Goal: Transaction & Acquisition: Subscribe to service/newsletter

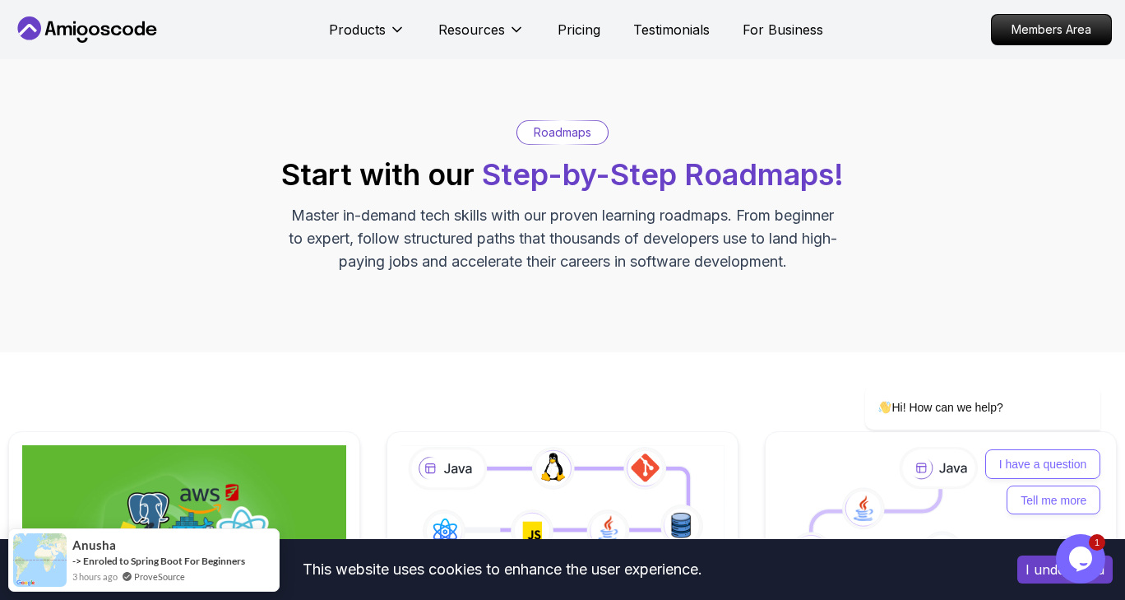
scroll to position [8, 0]
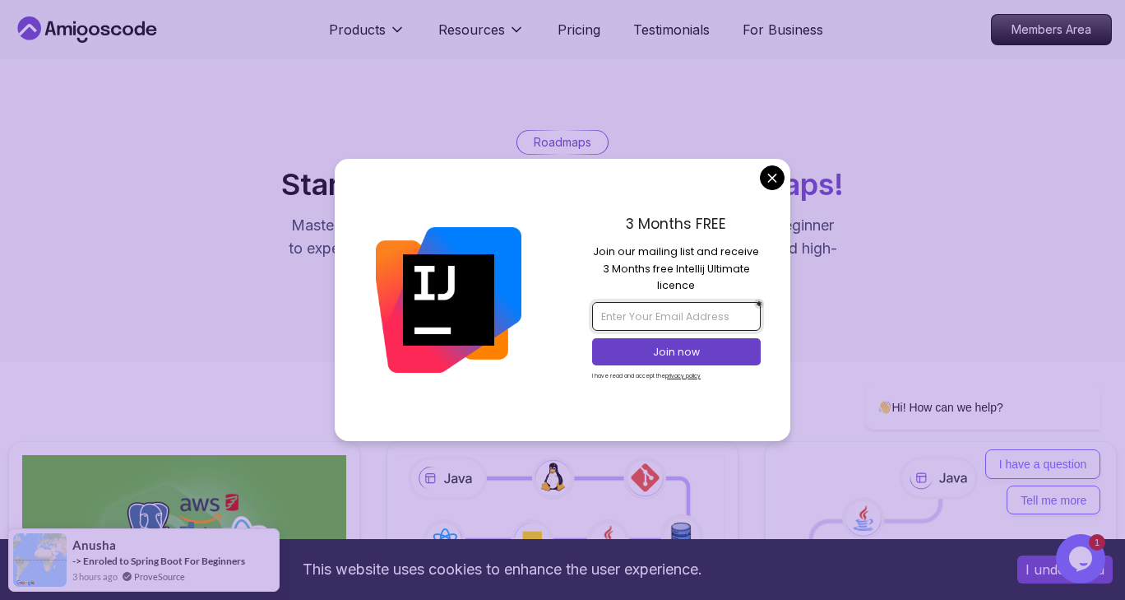
click at [668, 320] on input "email" at bounding box center [676, 316] width 168 height 28
paste input "[EMAIL_ADDRESS][DOMAIN_NAME]"
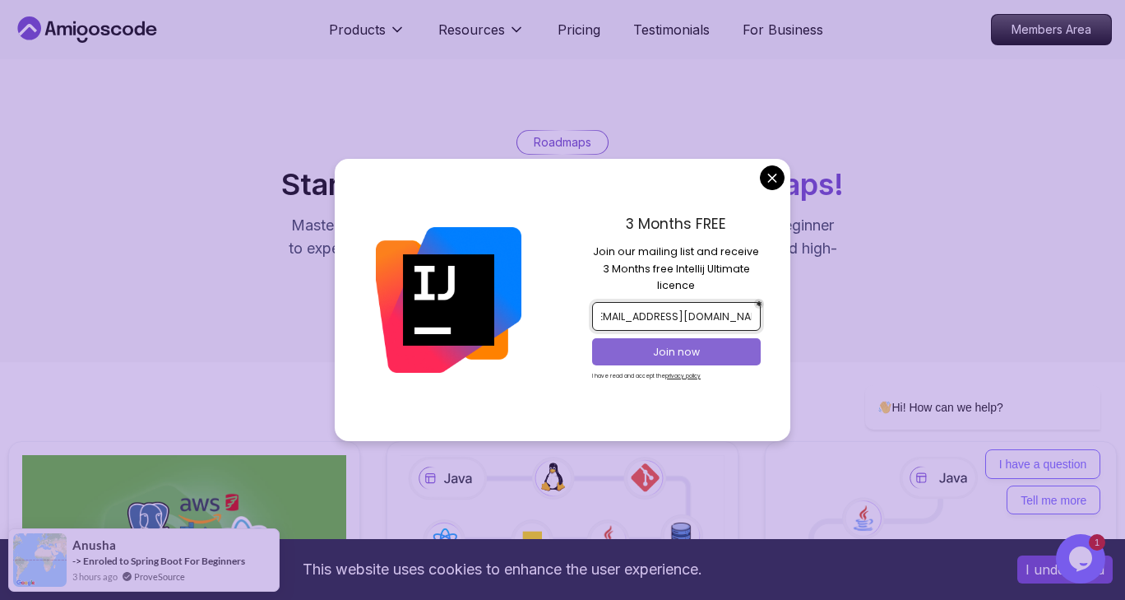
type input "[EMAIL_ADDRESS][DOMAIN_NAME]"
click at [658, 347] on p "Join now" at bounding box center [677, 352] width 137 height 15
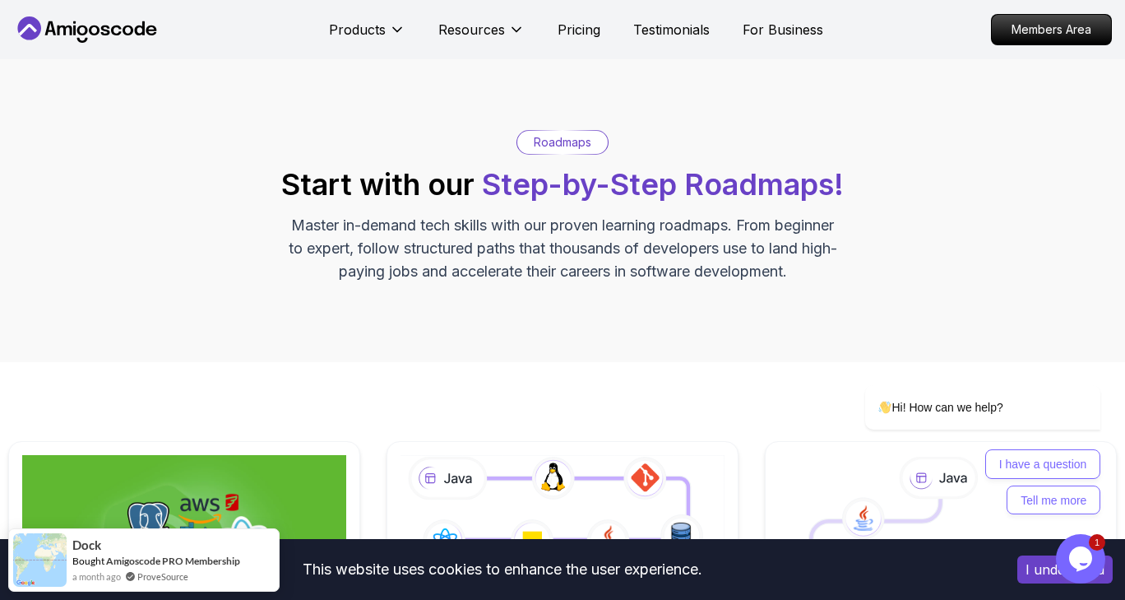
click at [1068, 27] on p "Members Area" at bounding box center [1052, 30] width 114 height 28
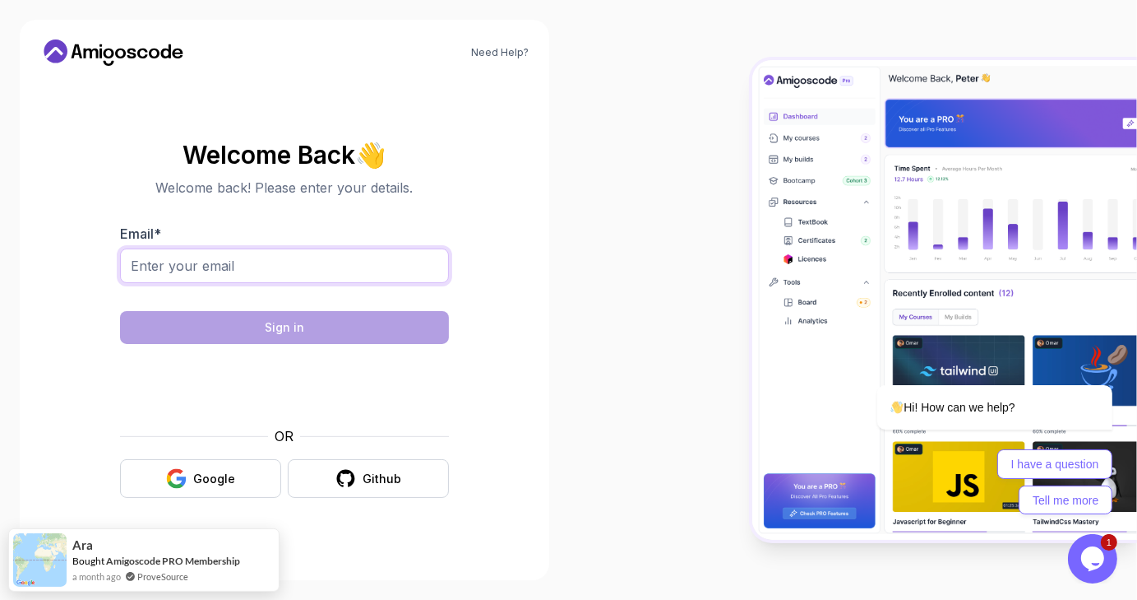
click at [176, 269] on input "Email *" at bounding box center [284, 265] width 329 height 35
paste input "[EMAIL_ADDRESS][DOMAIN_NAME]"
type input "[EMAIL_ADDRESS][DOMAIN_NAME]"
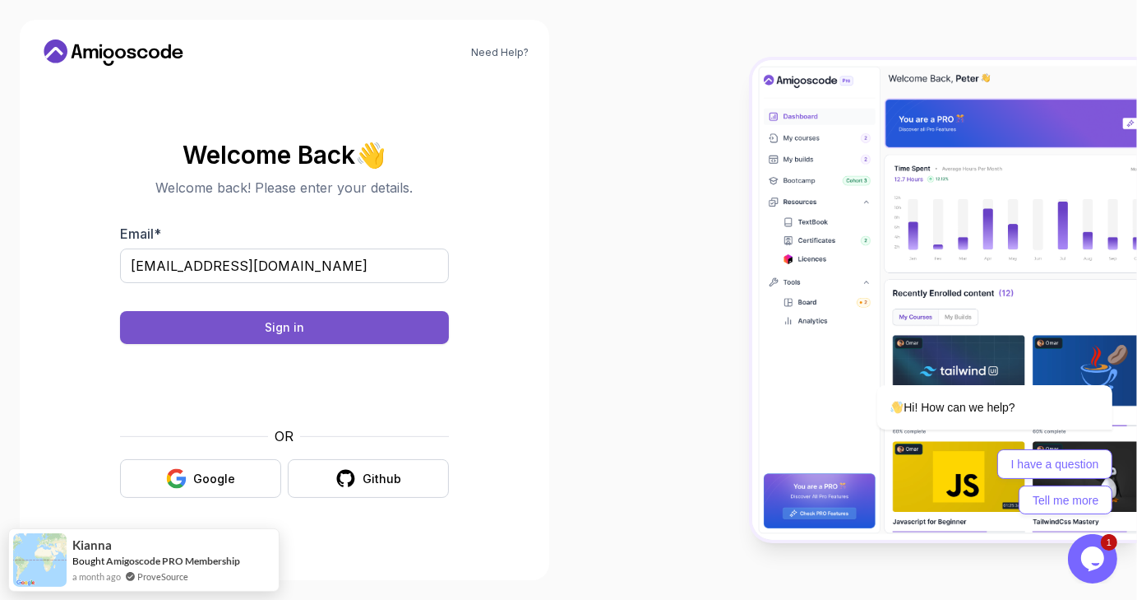
click at [245, 326] on button "Sign in" at bounding box center [284, 327] width 329 height 33
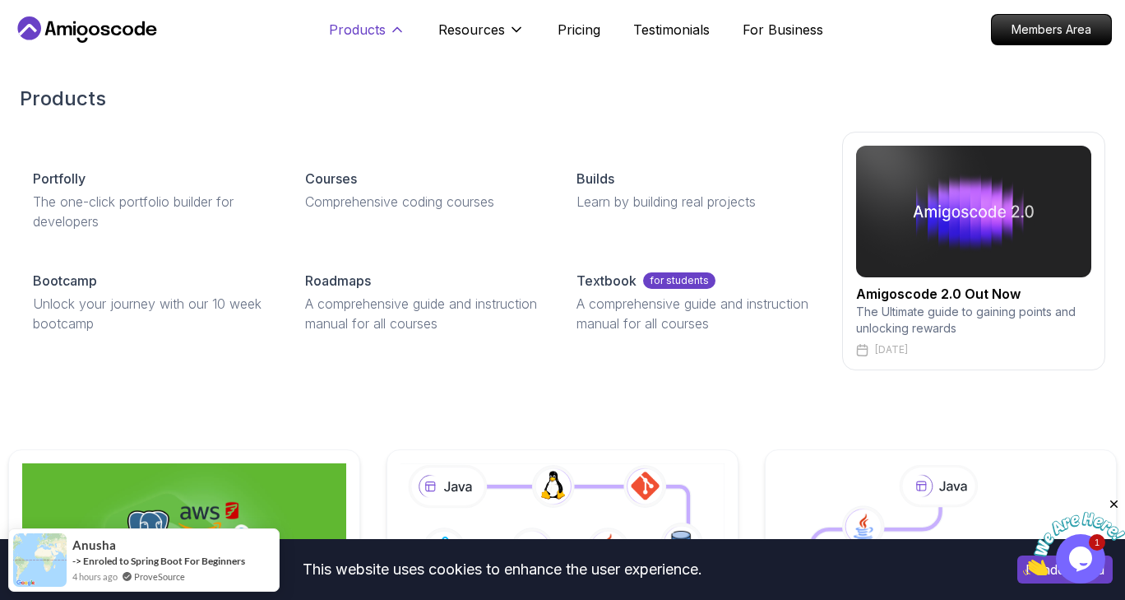
click at [359, 23] on p "Products" at bounding box center [357, 30] width 57 height 20
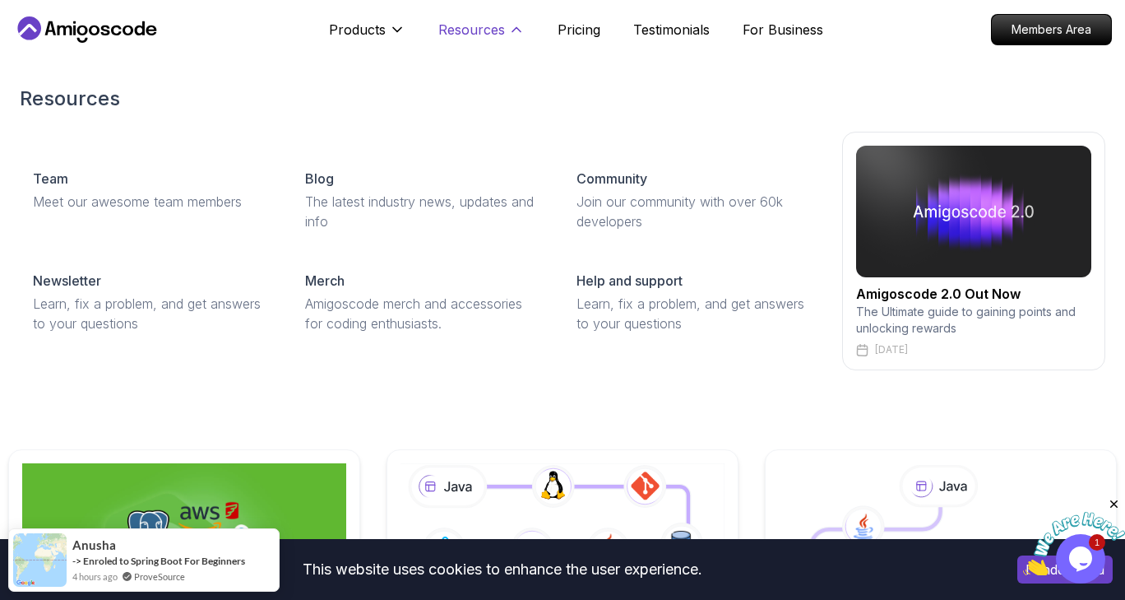
click at [475, 24] on p "Resources" at bounding box center [471, 30] width 67 height 20
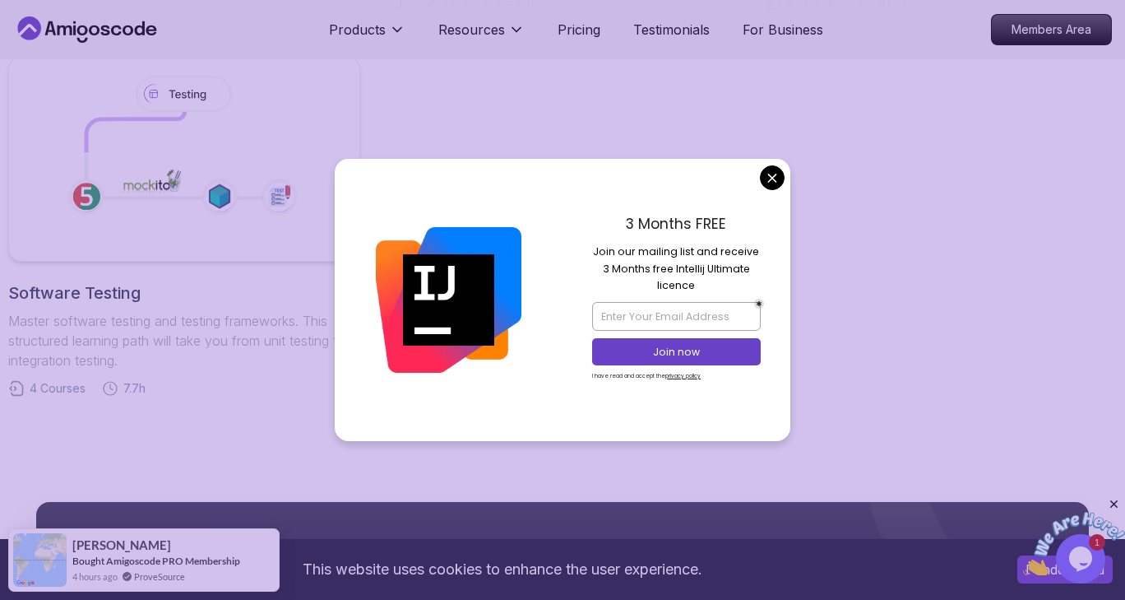
scroll to position [1171, 0]
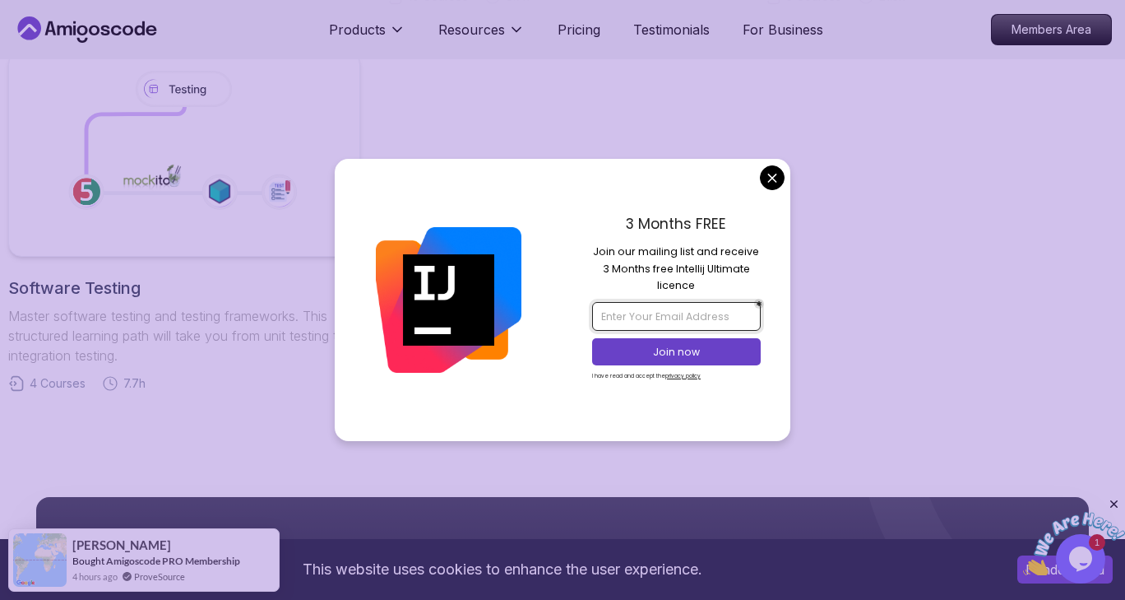
click at [623, 318] on input "email" at bounding box center [676, 316] width 168 height 28
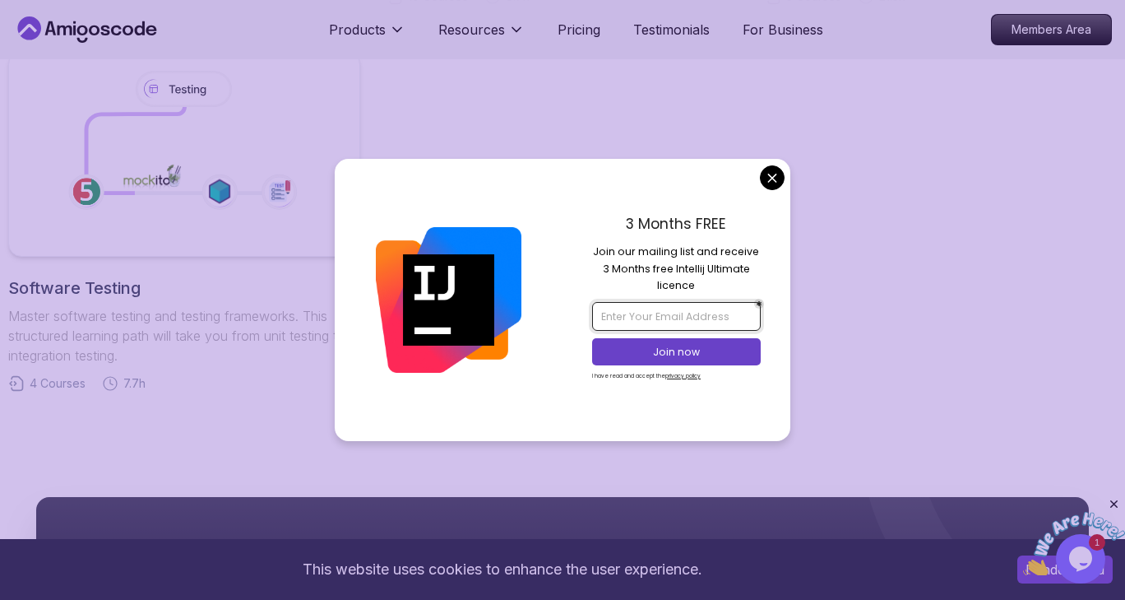
click at [623, 318] on input "email" at bounding box center [676, 316] width 168 height 28
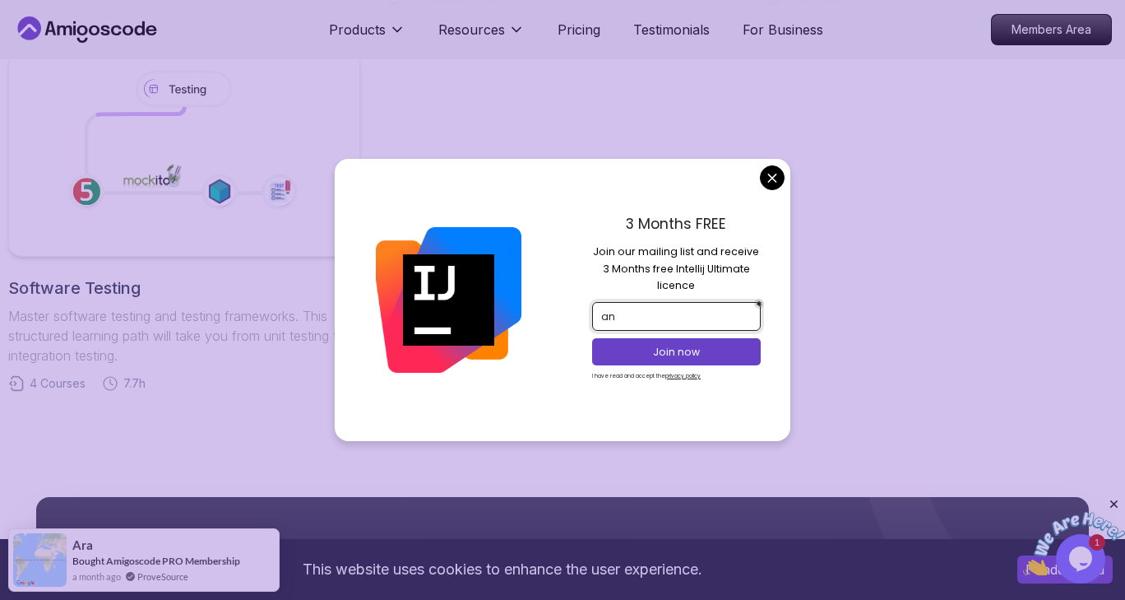
type input "a"
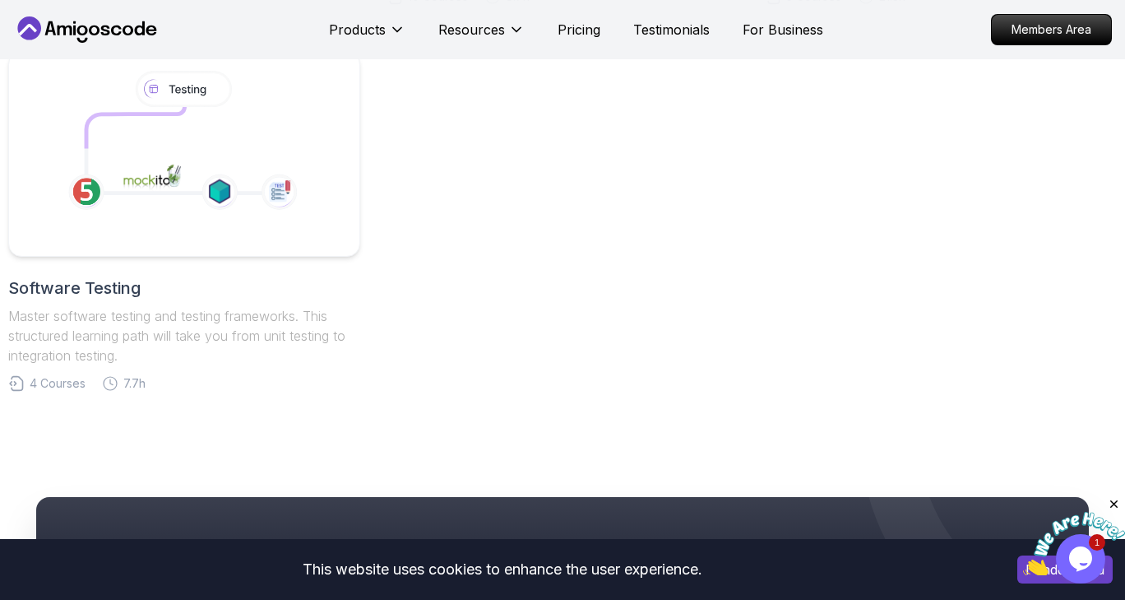
click at [769, 182] on body "This website uses cookies to enhance the user experience. I understand Products…" at bounding box center [562, 51] width 1125 height 2444
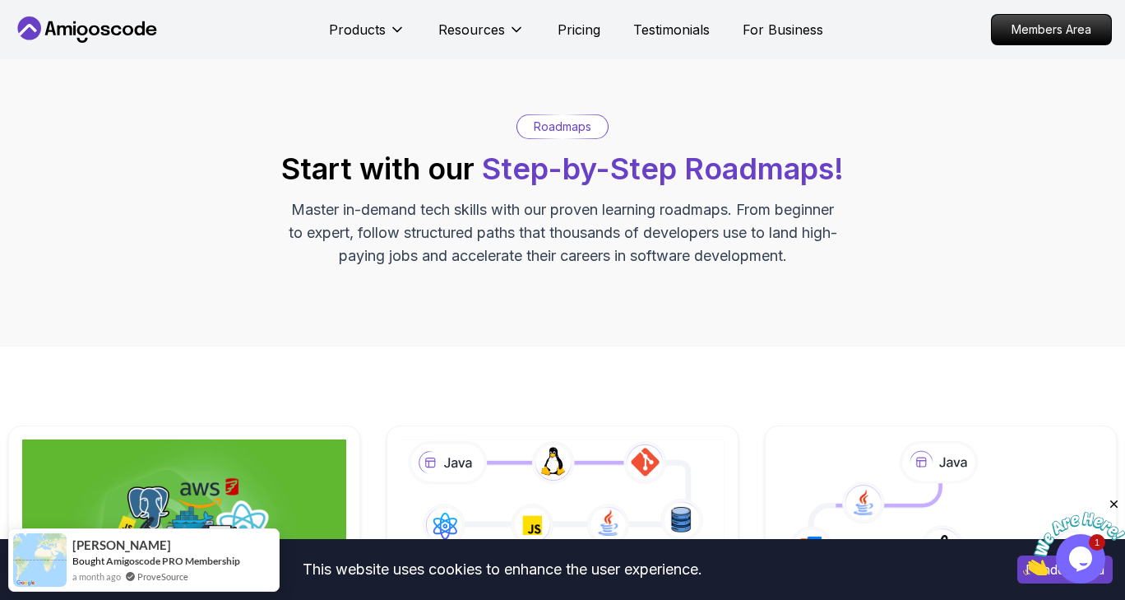
scroll to position [0, 0]
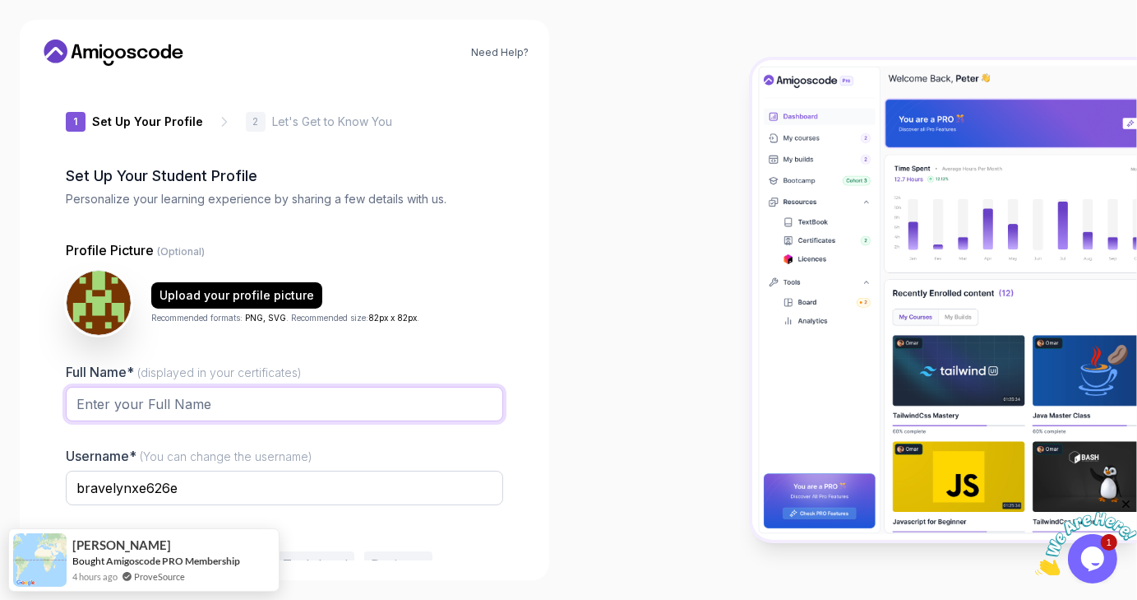
click at [123, 401] on input "Full Name* (displayed in your certificates)" at bounding box center [285, 404] width 438 height 35
type input "Anwara Ahmed"
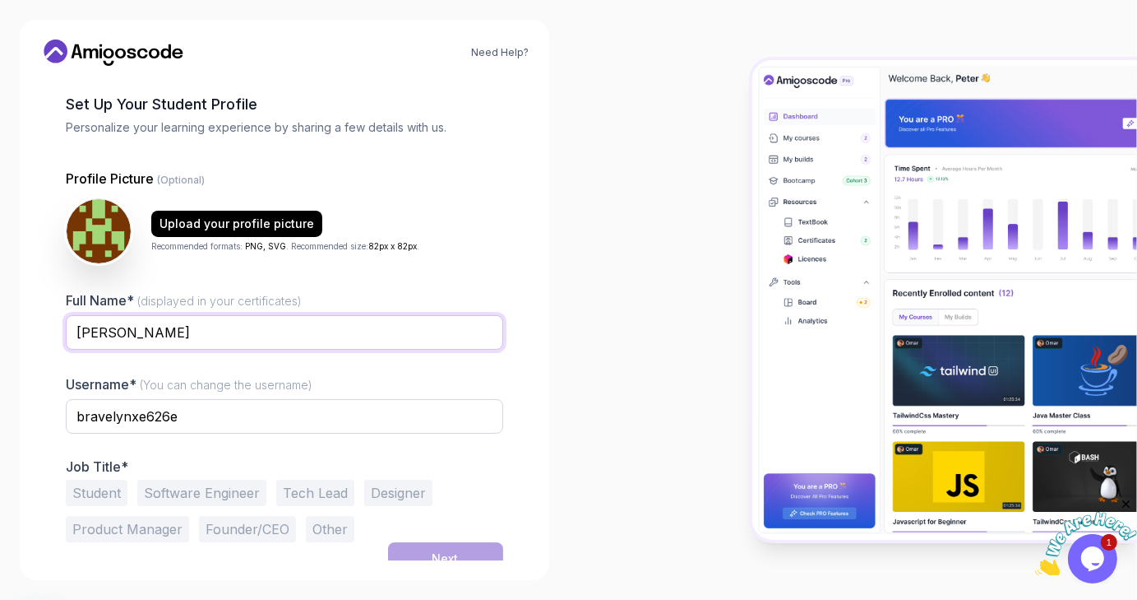
scroll to position [86, 0]
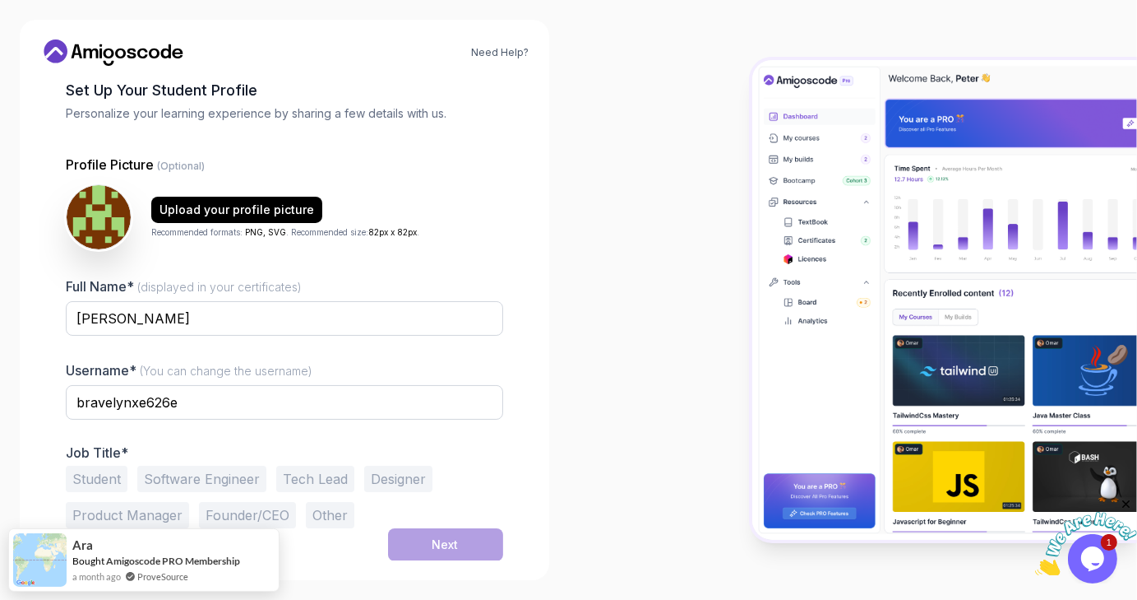
click at [325, 510] on button "Other" at bounding box center [330, 515] width 49 height 26
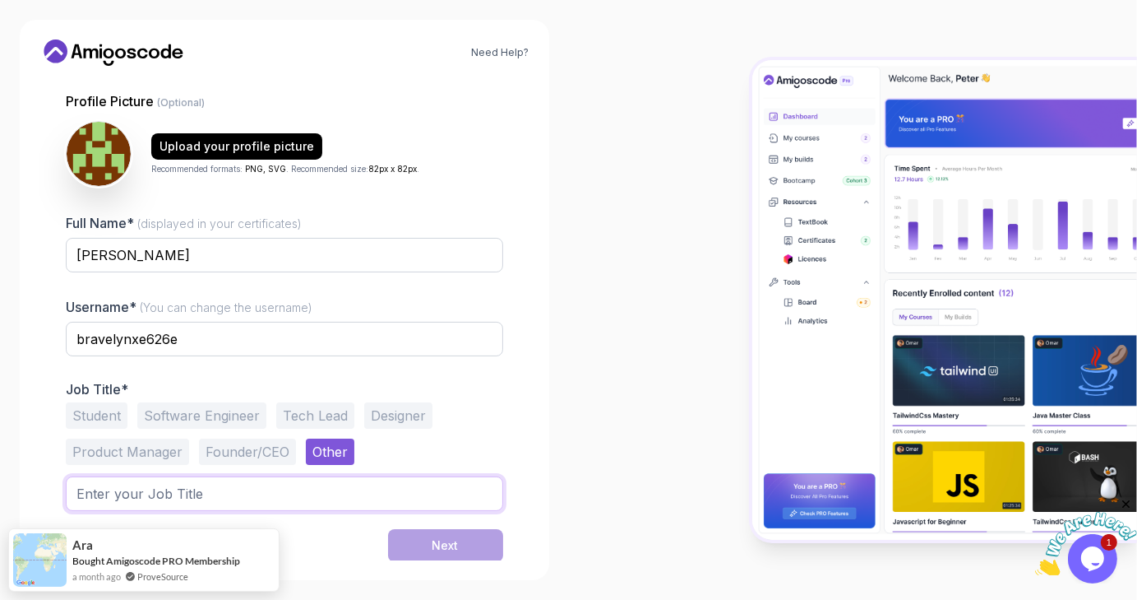
click at [134, 488] on input "text" at bounding box center [285, 493] width 438 height 35
type input "Learner"
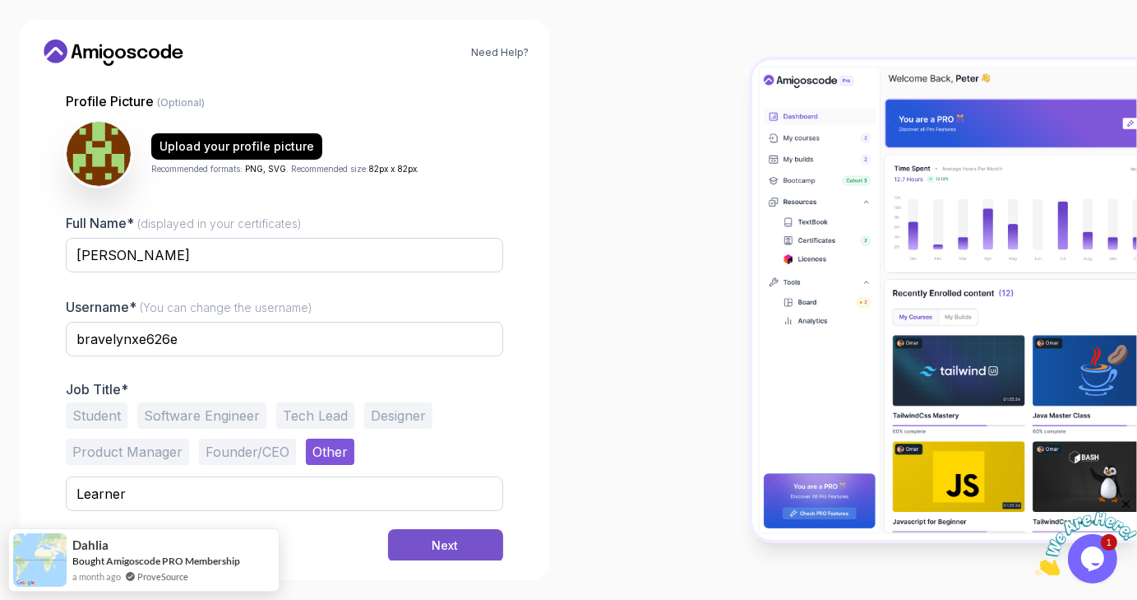
click at [461, 554] on button "Next" at bounding box center [445, 545] width 115 height 33
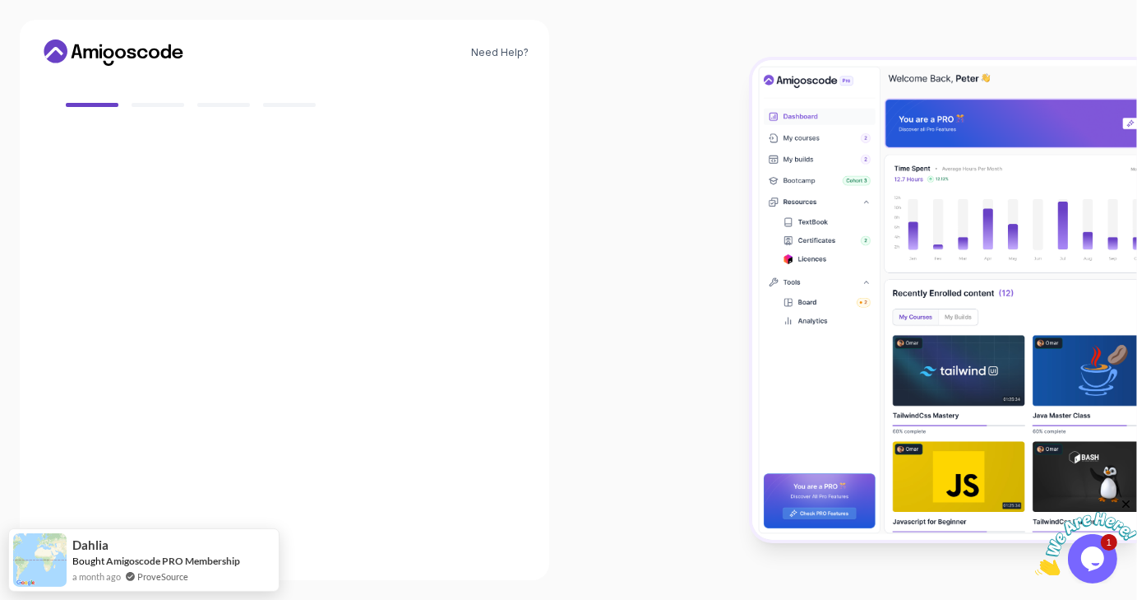
scroll to position [137, 0]
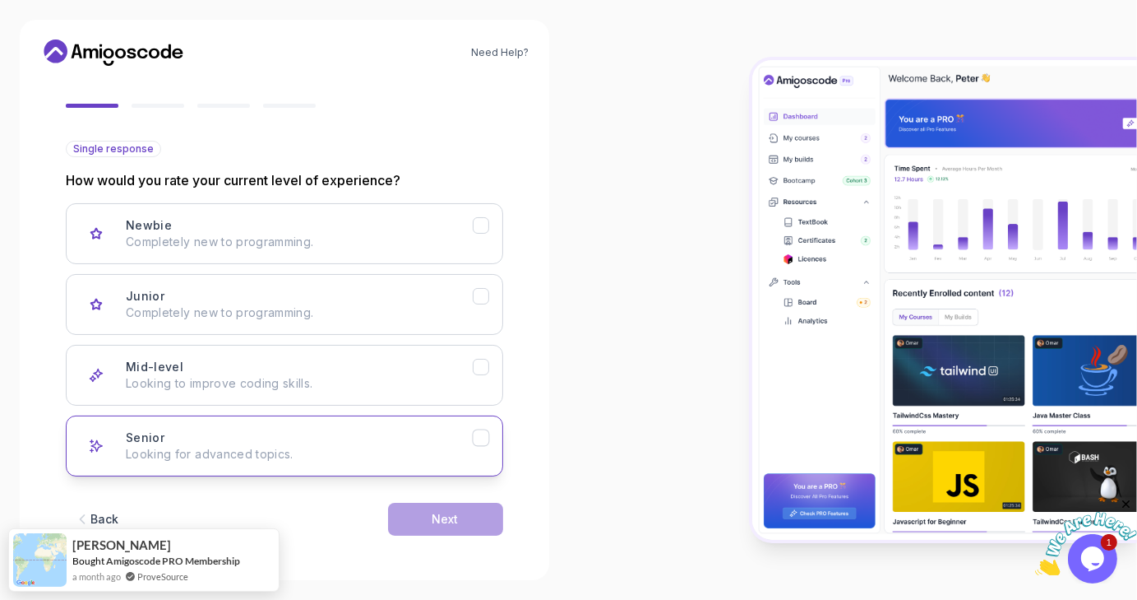
click at [270, 456] on p "Looking for advanced topics." at bounding box center [299, 454] width 347 height 16
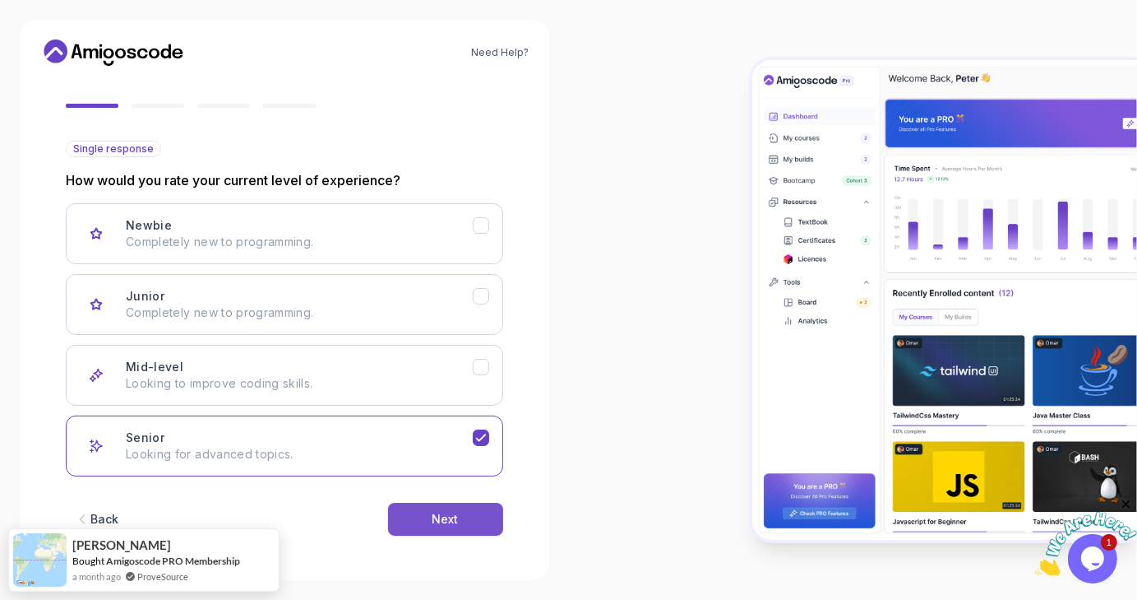
click at [433, 519] on div "Next" at bounding box center [446, 519] width 26 height 16
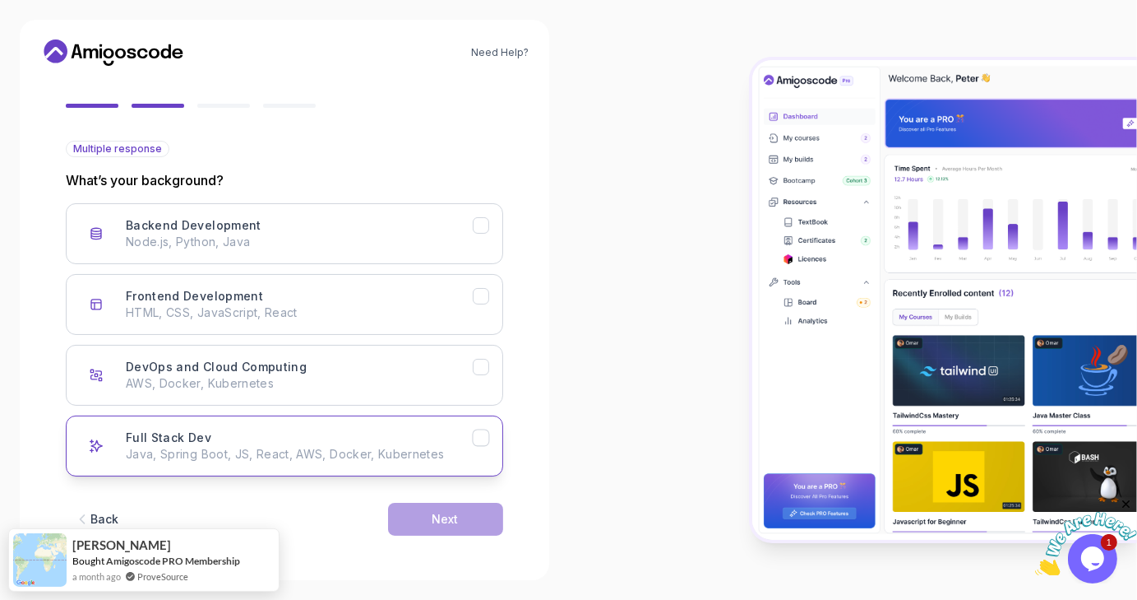
click at [331, 446] on p "Java, Spring Boot, JS, React, AWS, Docker, Kubernetes" at bounding box center [299, 454] width 347 height 16
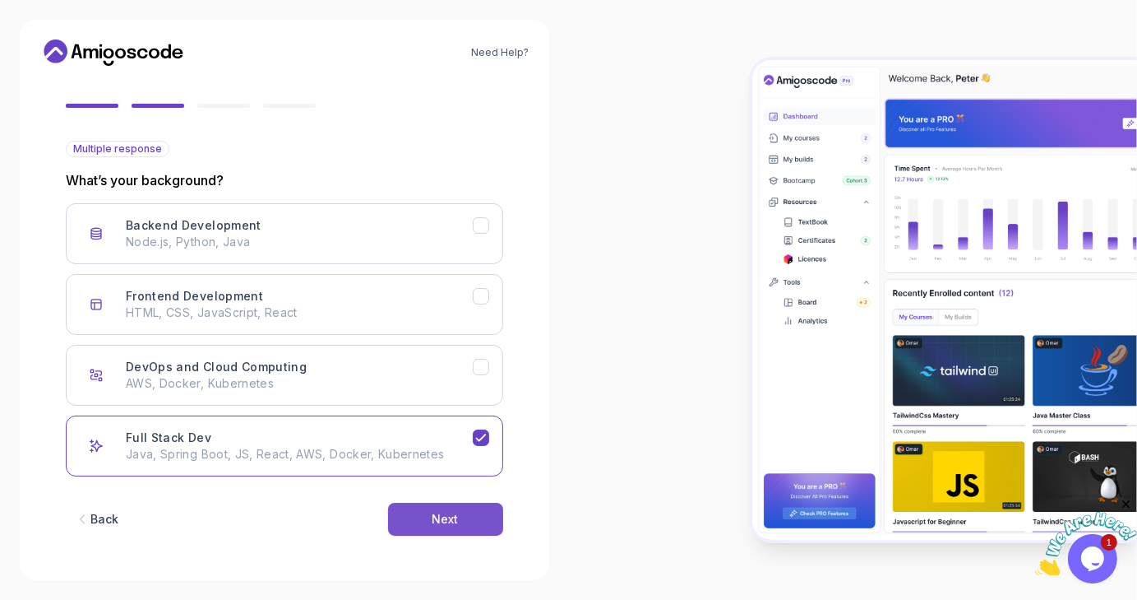
click at [429, 523] on button "Next" at bounding box center [445, 519] width 115 height 33
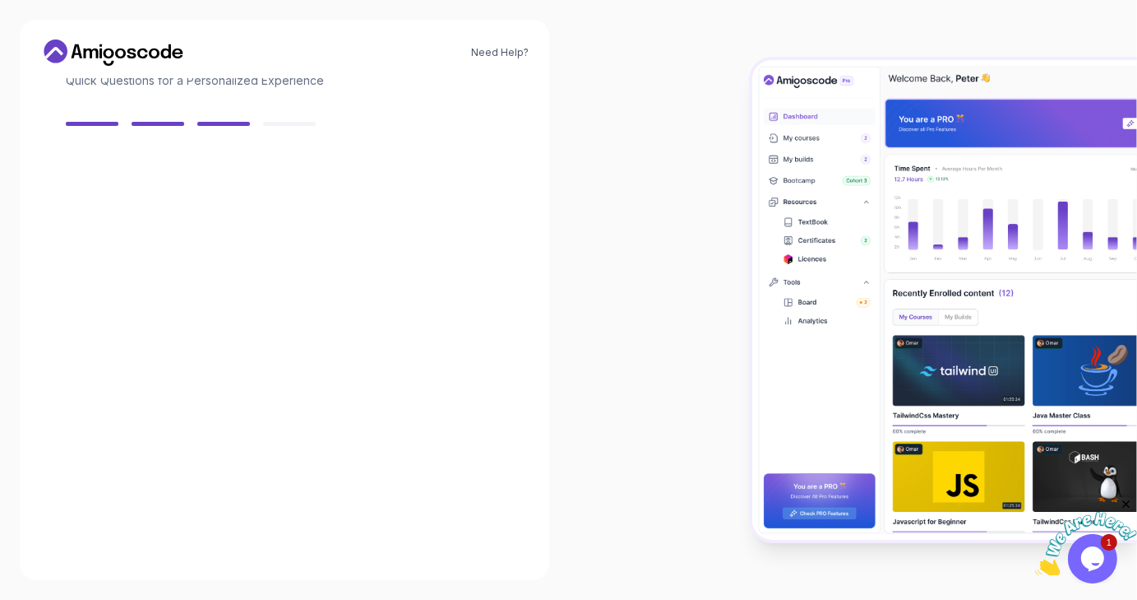
scroll to position [118, 0]
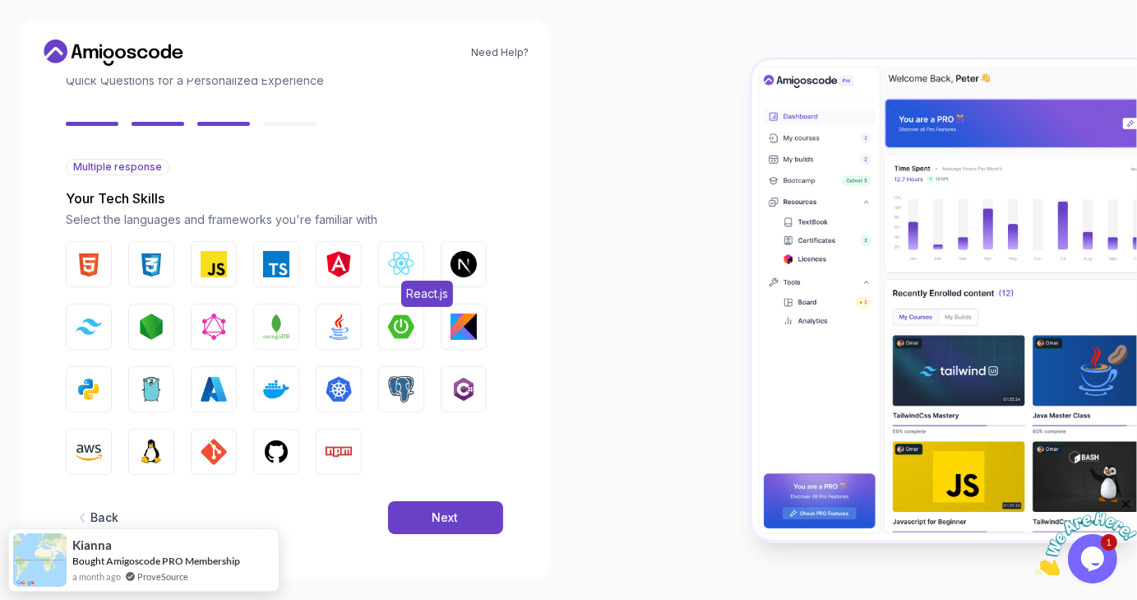
click at [405, 266] on img "button" at bounding box center [401, 264] width 26 height 26
click at [345, 260] on img "button" at bounding box center [339, 264] width 26 height 26
click at [278, 262] on img "button" at bounding box center [276, 264] width 26 height 26
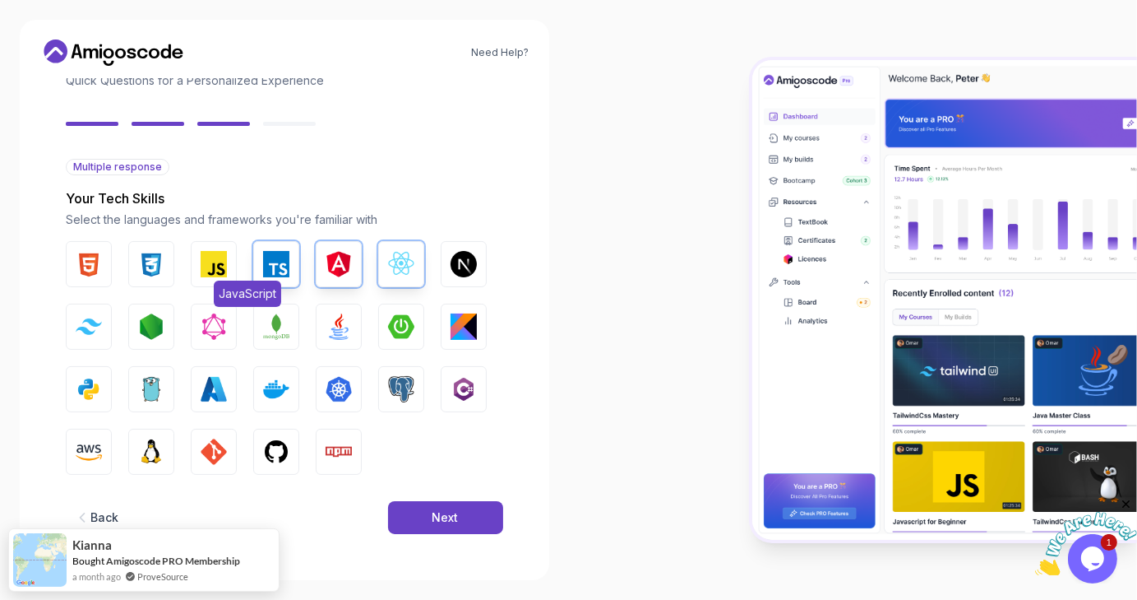
click at [214, 253] on img "button" at bounding box center [214, 264] width 26 height 26
click at [322, 329] on button "Java" at bounding box center [339, 326] width 46 height 46
click at [415, 516] on button "Next" at bounding box center [445, 517] width 115 height 33
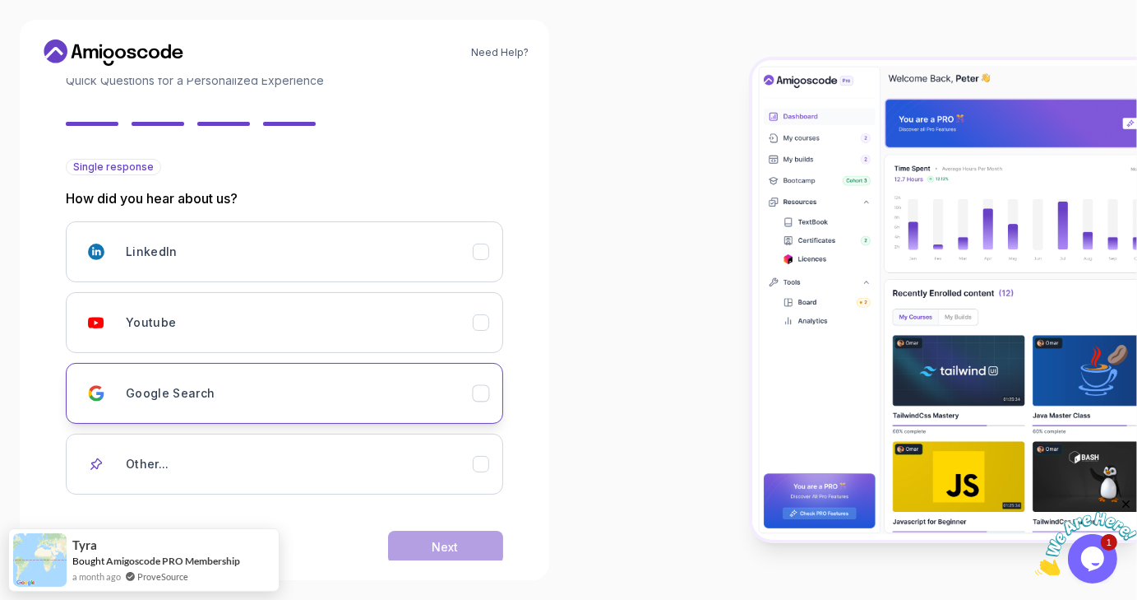
click at [176, 394] on h3 "Google Search" at bounding box center [171, 393] width 90 height 16
click at [407, 547] on button "Next" at bounding box center [445, 546] width 115 height 33
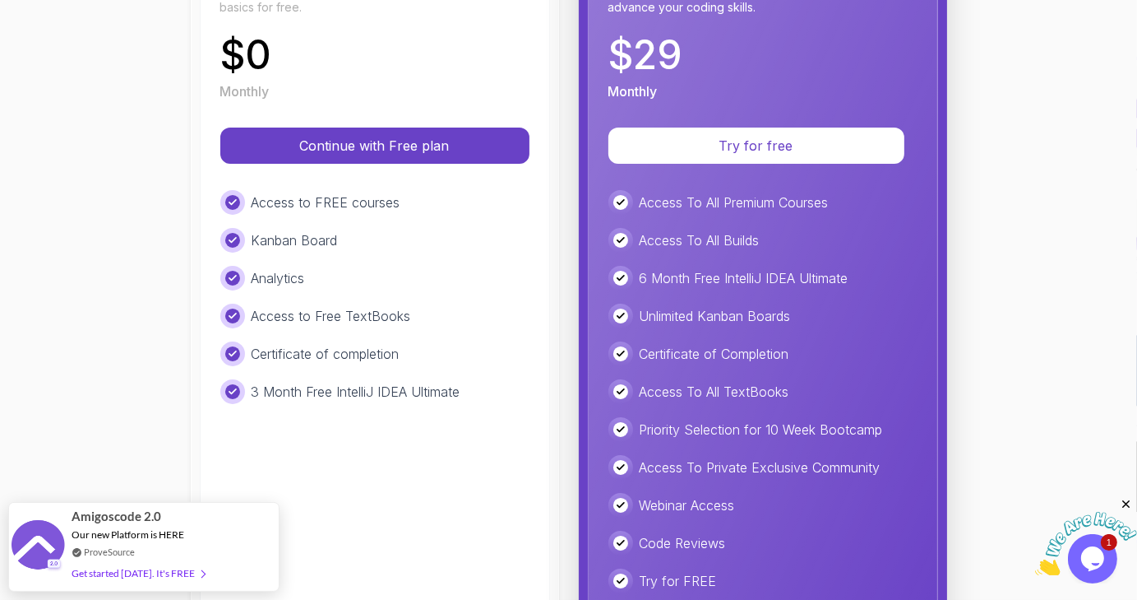
scroll to position [300, 0]
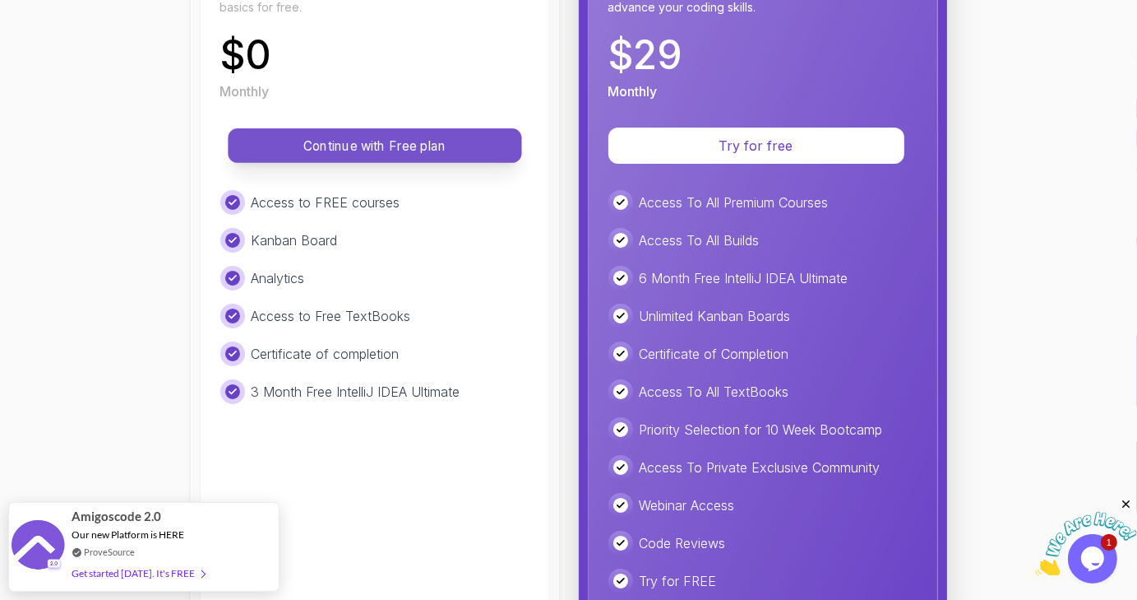
click at [310, 153] on p "Continue with Free plan" at bounding box center [375, 146] width 257 height 19
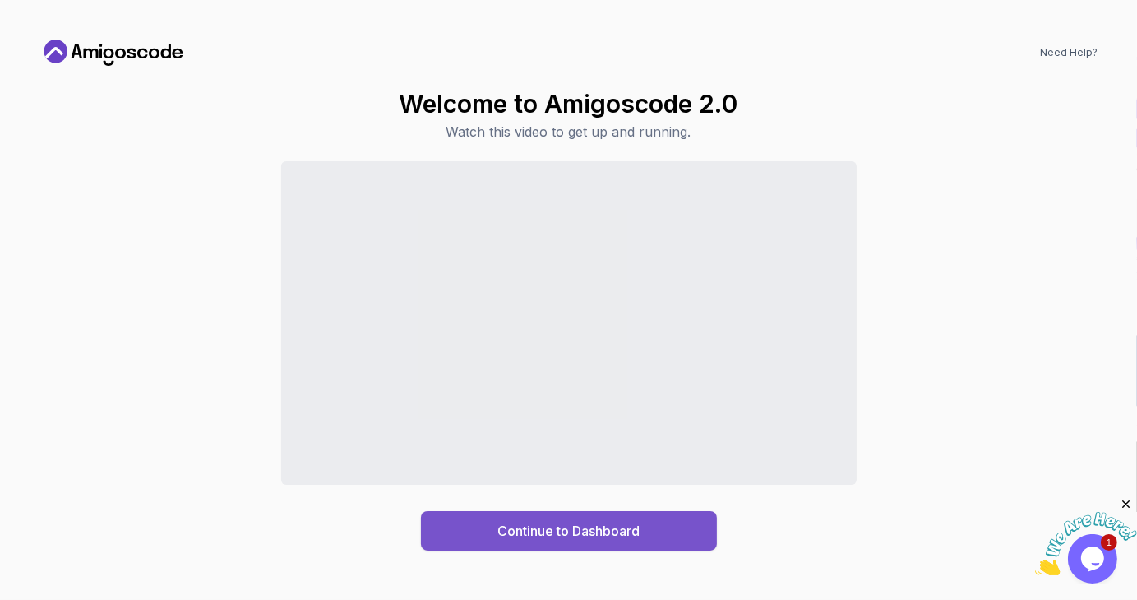
click at [591, 525] on div "Continue to Dashboard" at bounding box center [569, 531] width 142 height 20
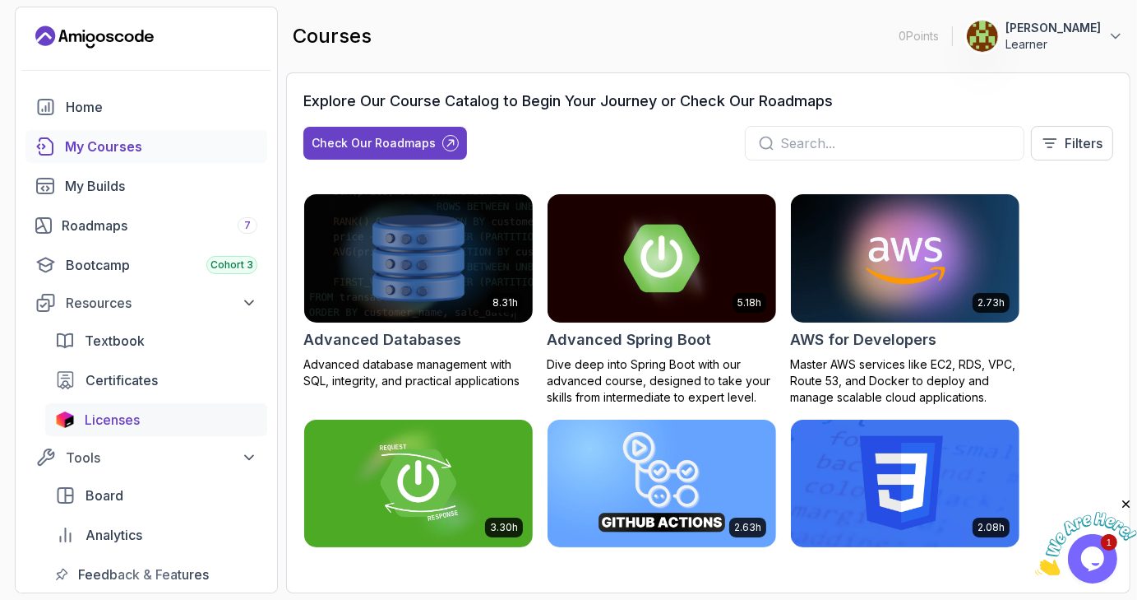
click at [123, 411] on span "Licenses" at bounding box center [112, 420] width 55 height 20
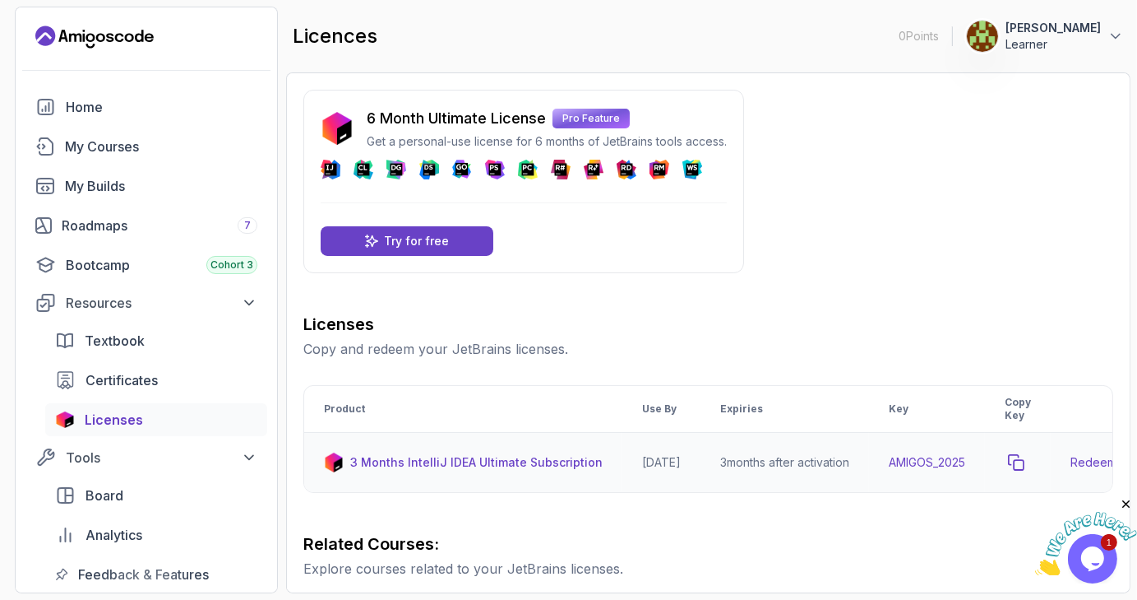
click at [1025, 463] on icon "copy-button" at bounding box center [1016, 462] width 16 height 16
